Goal: Obtain resource: Download file/media

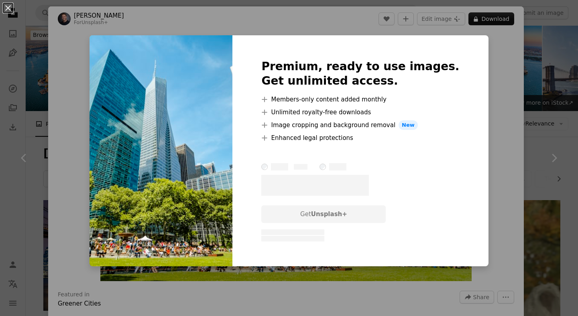
scroll to position [584, 0]
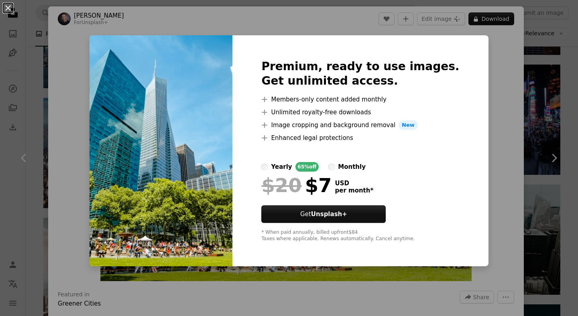
click at [357, 163] on div "monthly" at bounding box center [352, 167] width 28 height 10
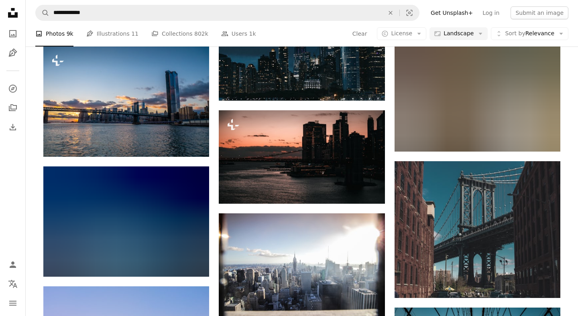
scroll to position [6207, 0]
